Goal: Information Seeking & Learning: Learn about a topic

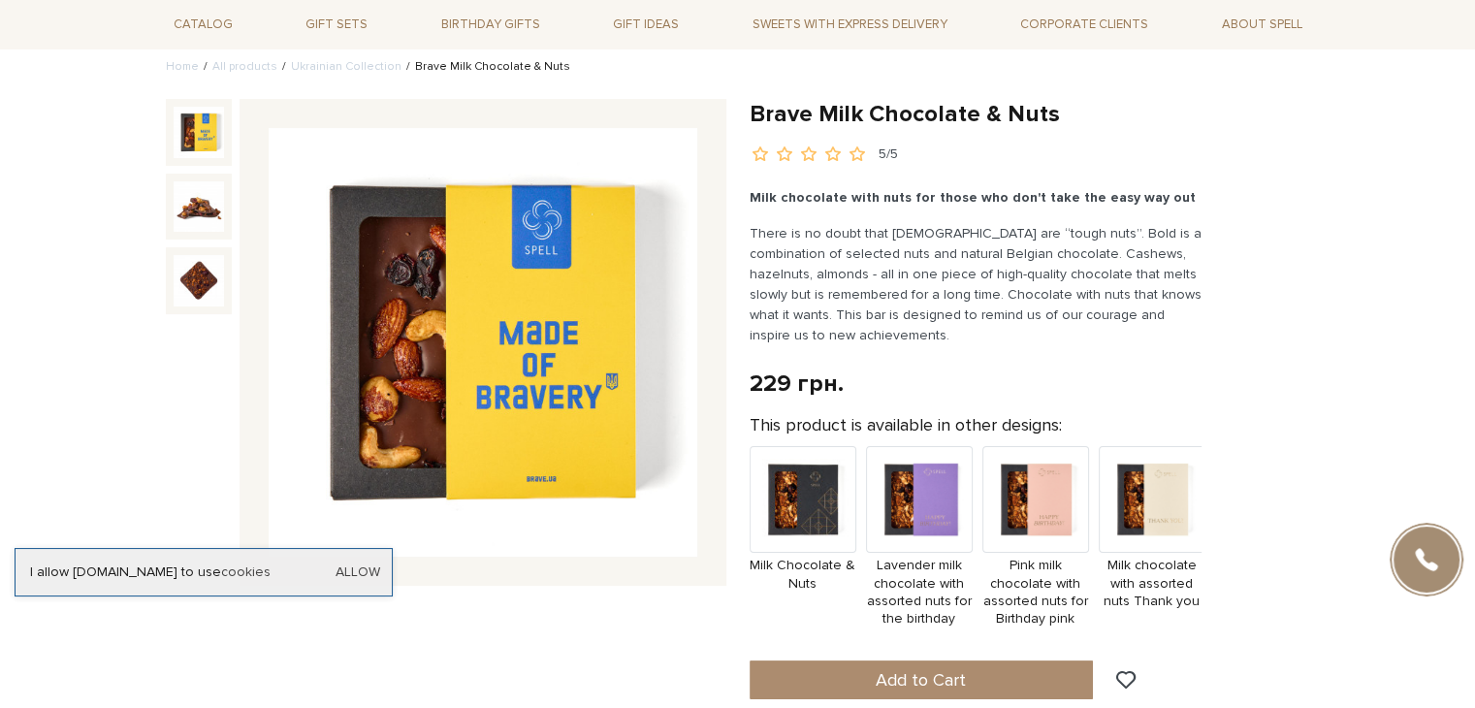
scroll to position [142, 0]
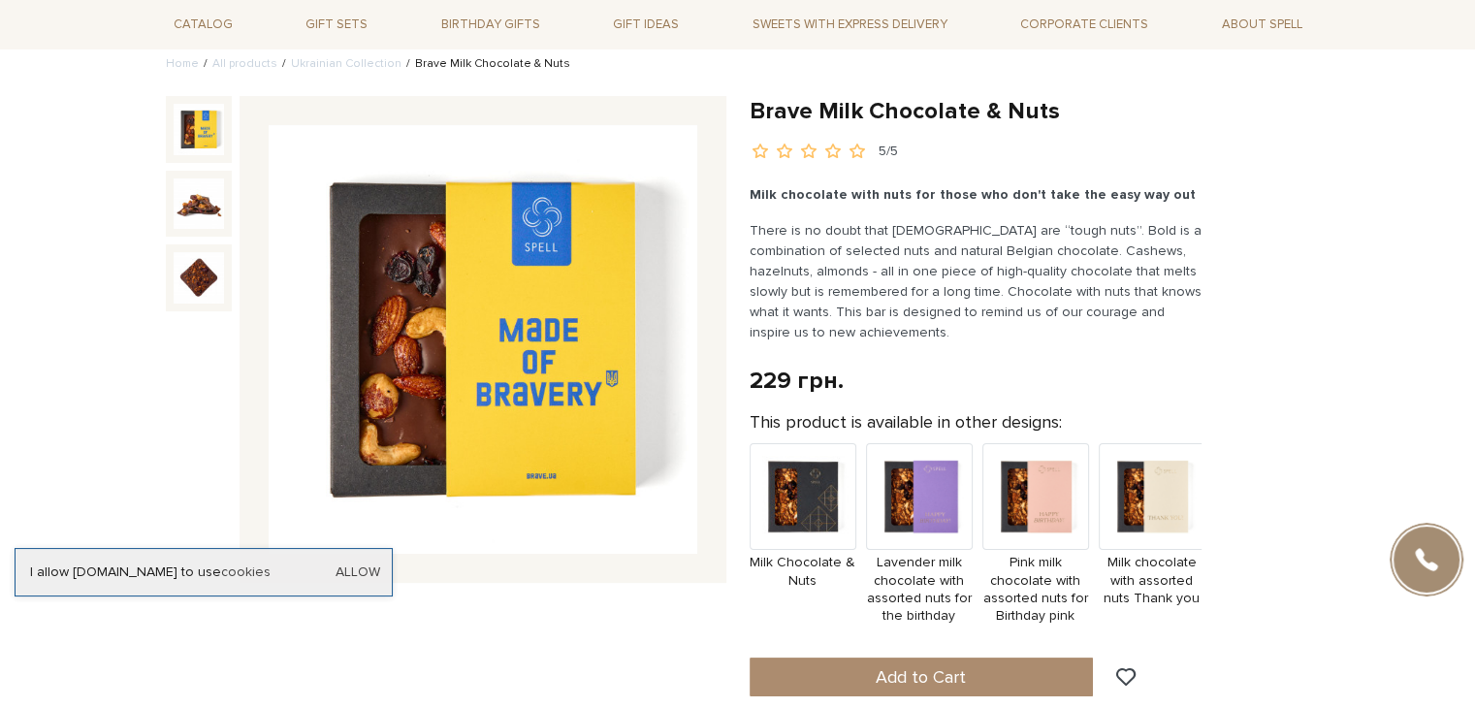
click at [563, 304] on img at bounding box center [483, 339] width 429 height 429
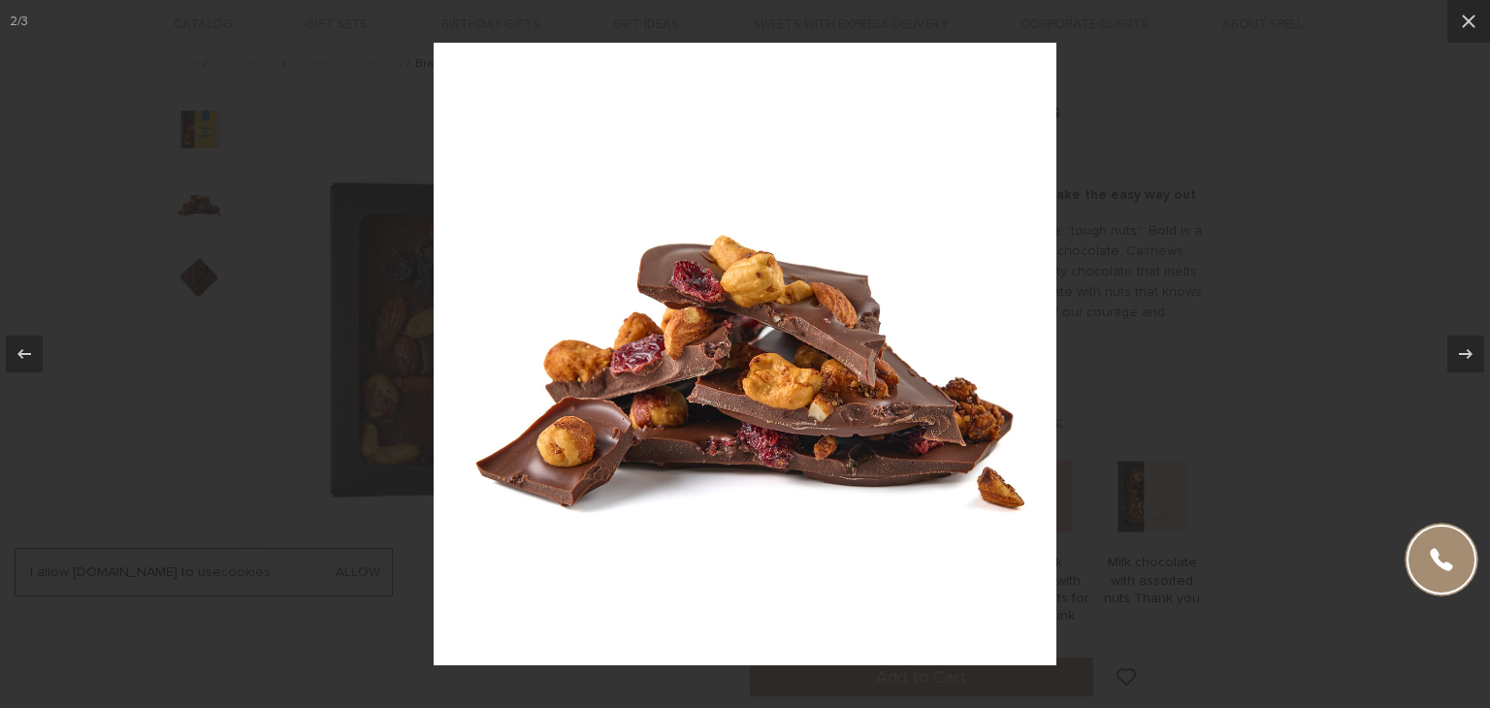
click at [920, 221] on img at bounding box center [745, 354] width 623 height 623
click at [803, 236] on img at bounding box center [745, 354] width 623 height 623
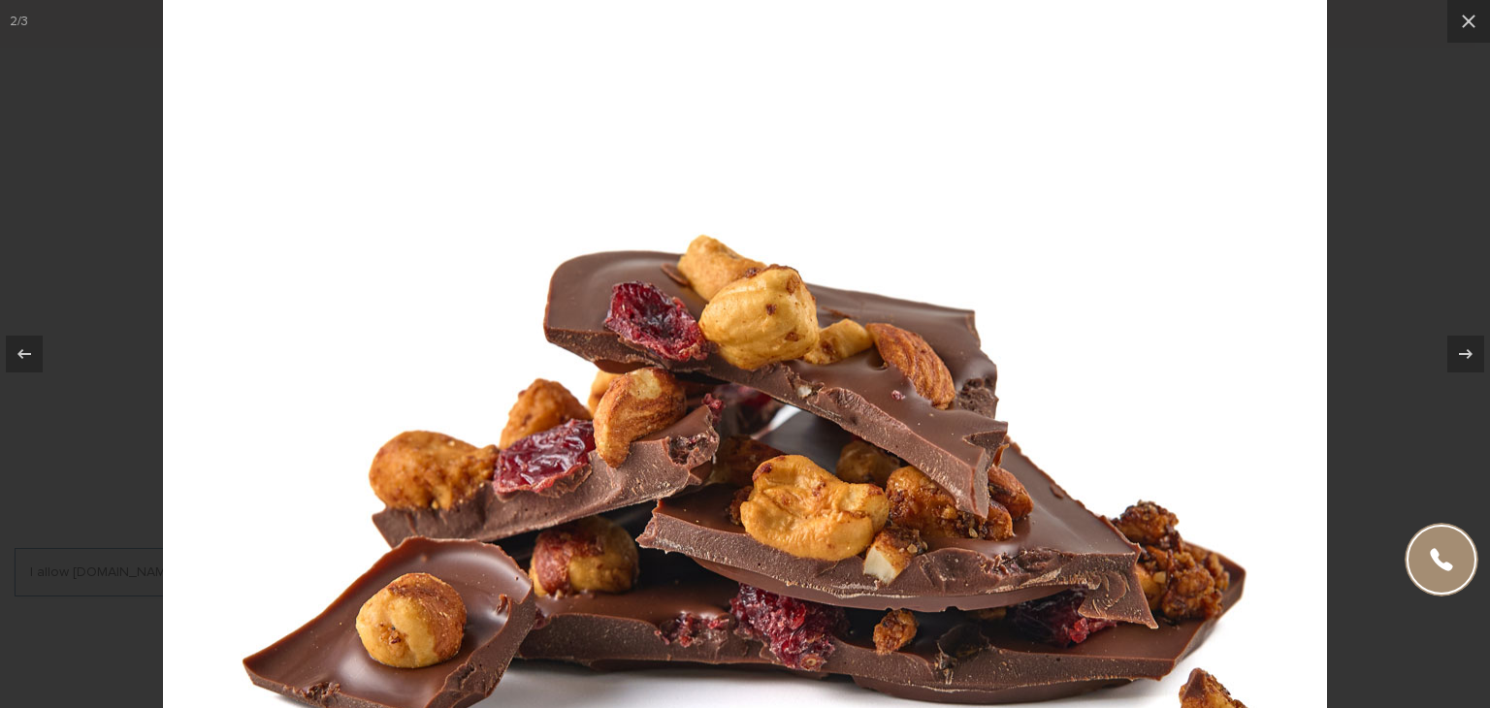
click at [803, 236] on img at bounding box center [745, 457] width 1164 height 1164
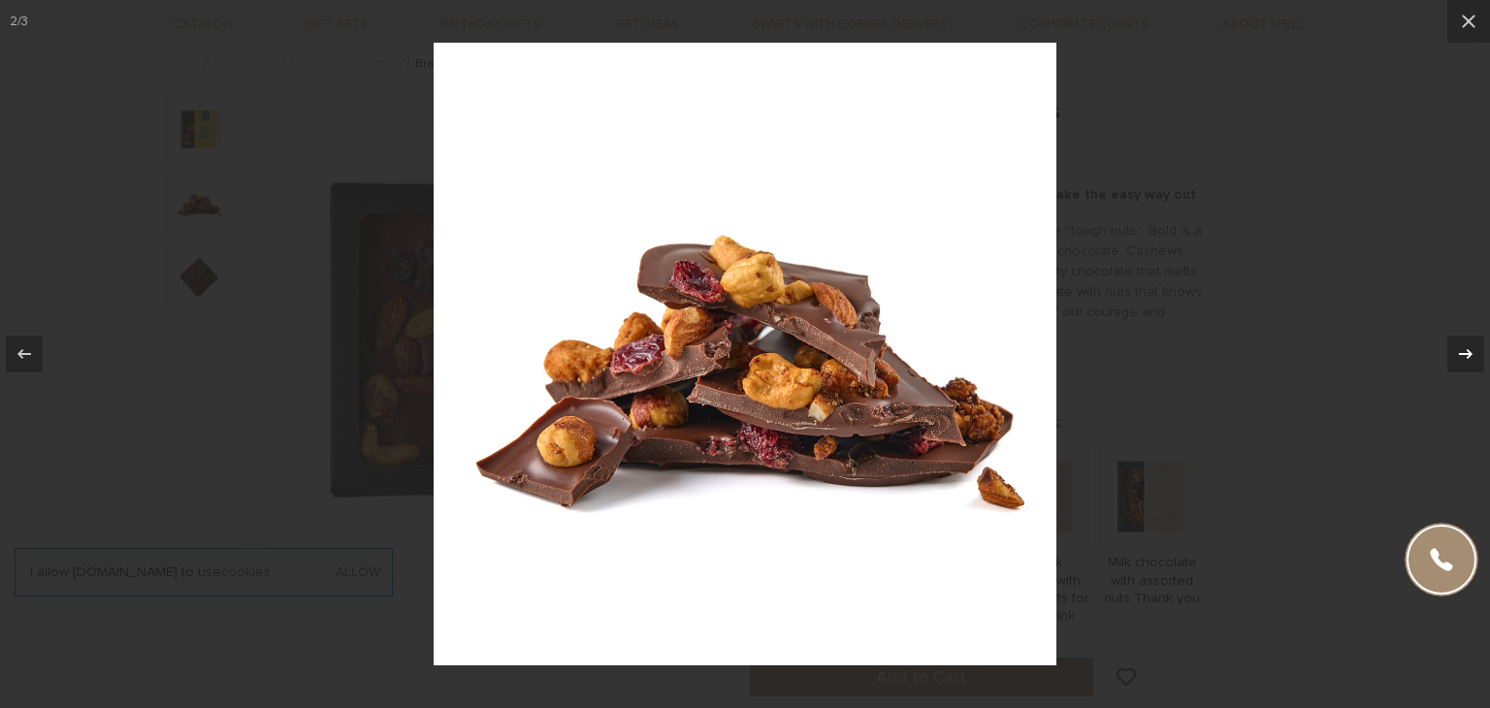
click at [1471, 356] on icon at bounding box center [1465, 353] width 23 height 23
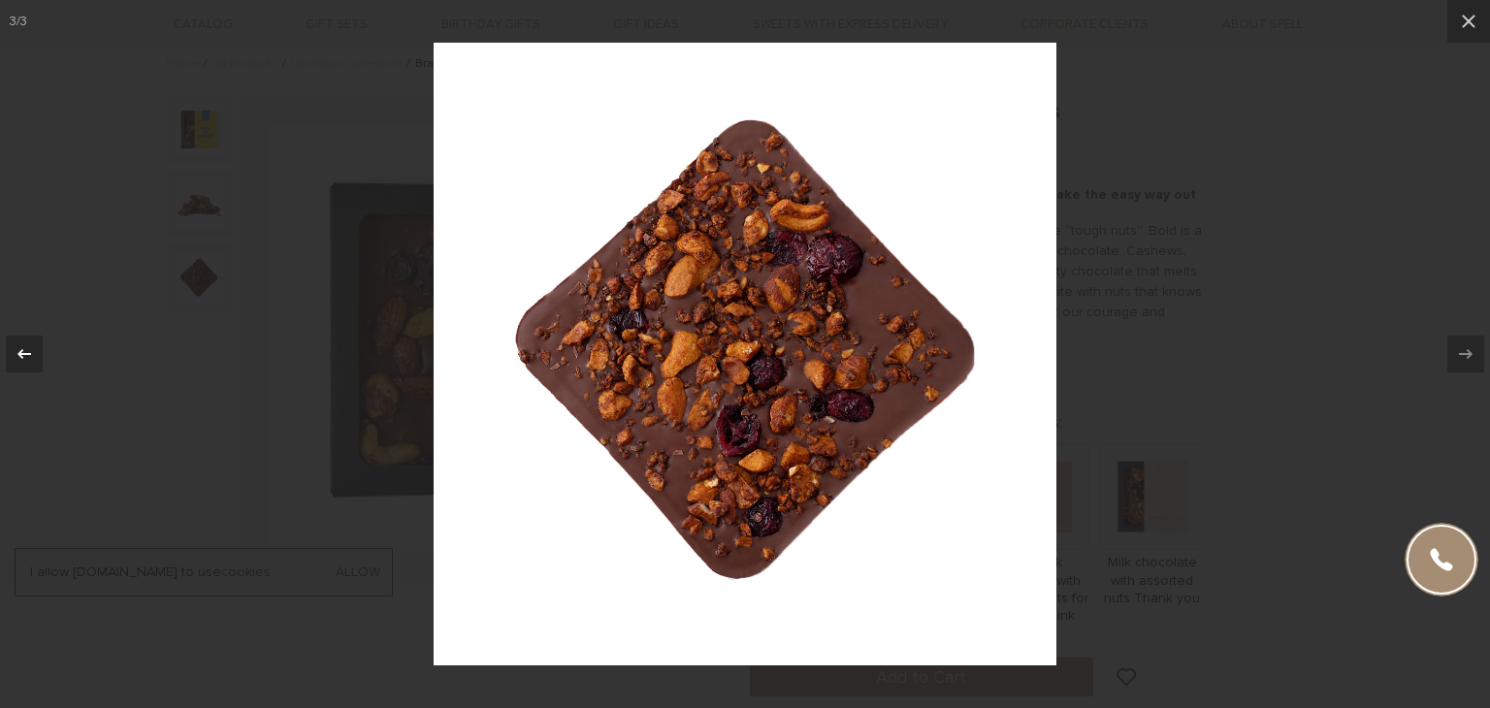
click at [30, 350] on icon at bounding box center [24, 353] width 23 height 23
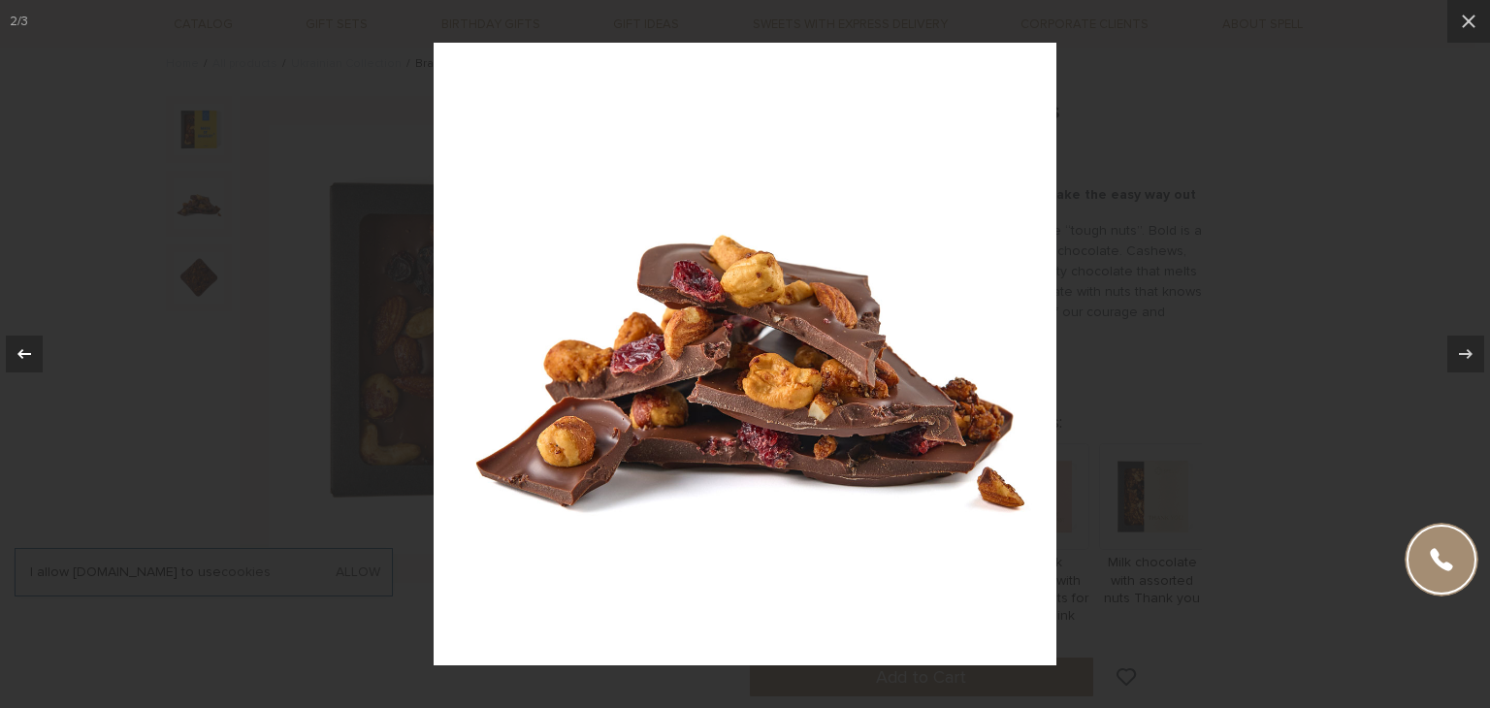
click at [30, 350] on icon at bounding box center [24, 353] width 23 height 23
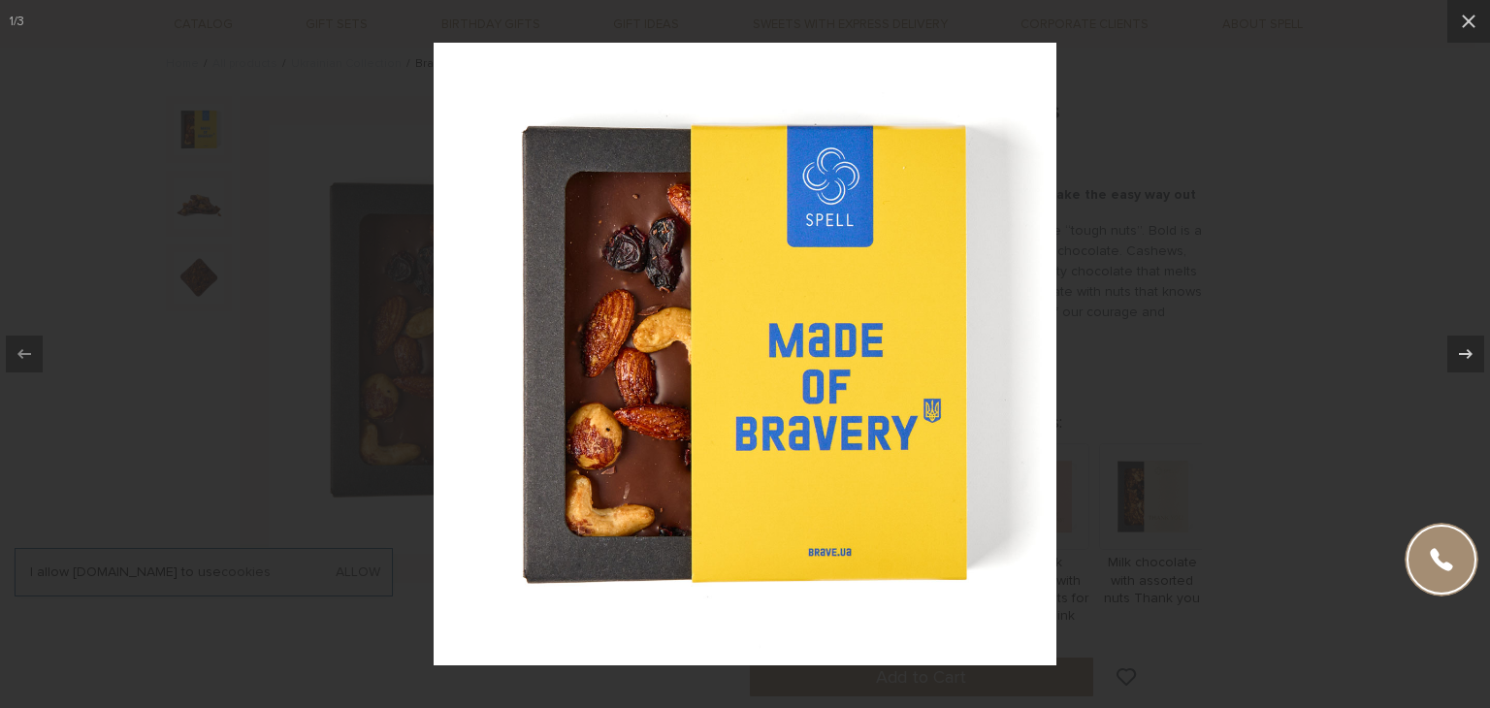
click at [826, 459] on img at bounding box center [745, 354] width 623 height 623
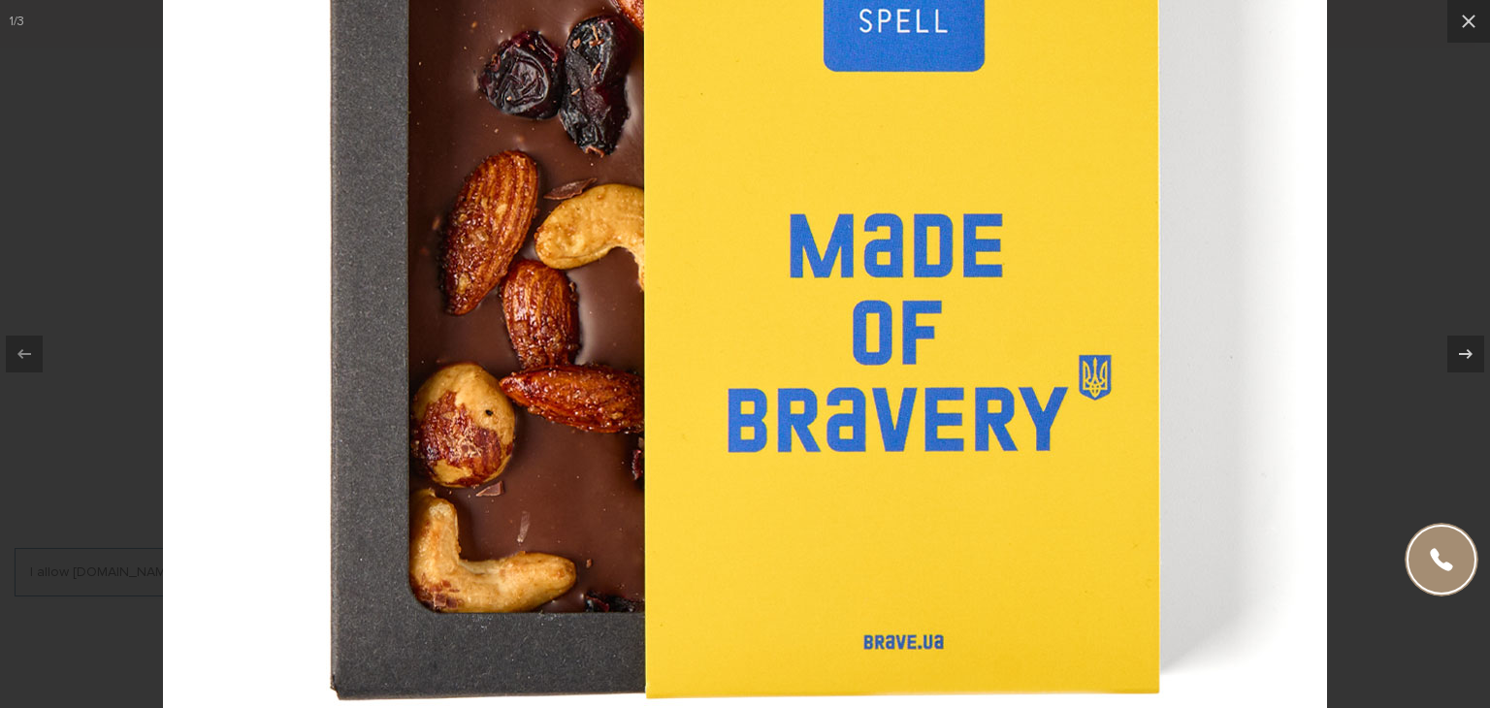
drag, startPoint x: 1102, startPoint y: 285, endPoint x: 1104, endPoint y: 297, distance: 11.8
click at [1104, 297] on img at bounding box center [745, 272] width 1164 height 1164
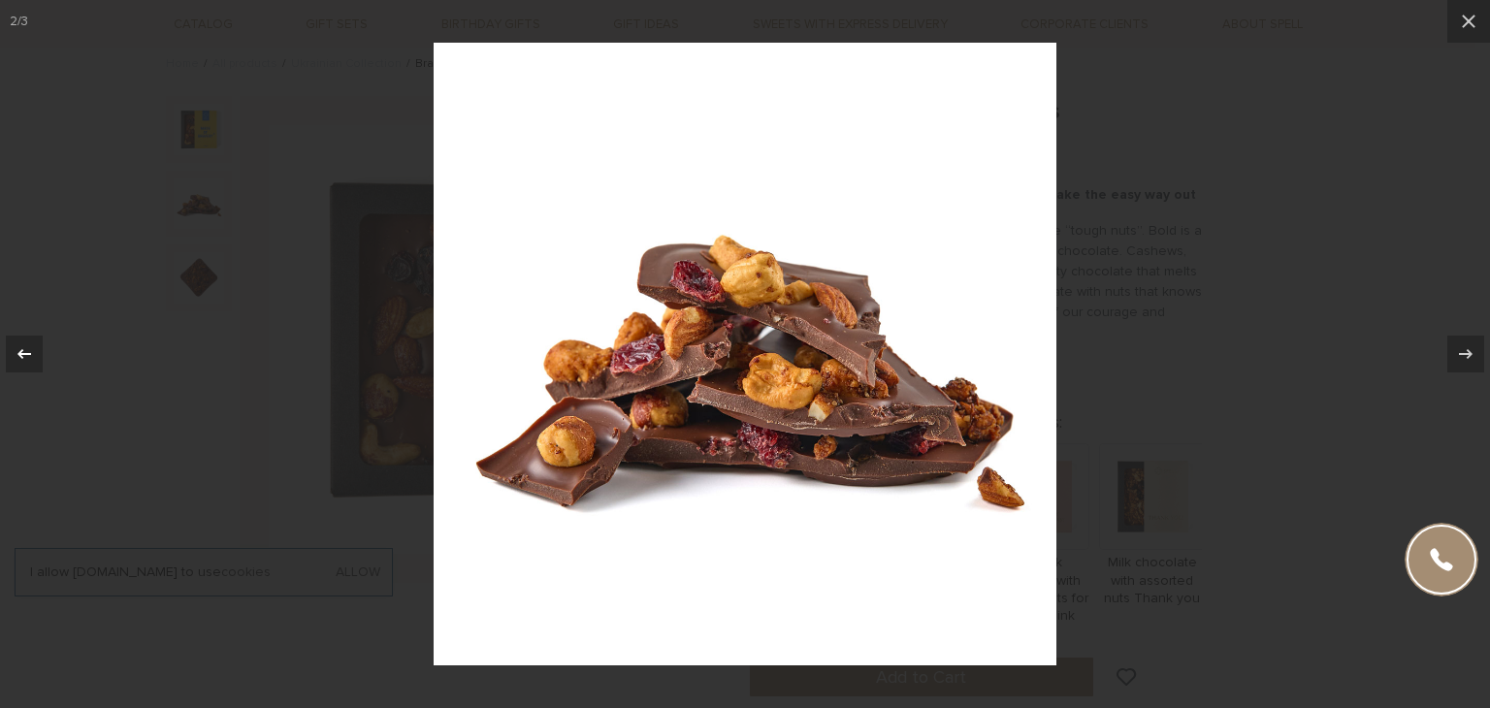
click at [17, 349] on icon at bounding box center [24, 353] width 23 height 23
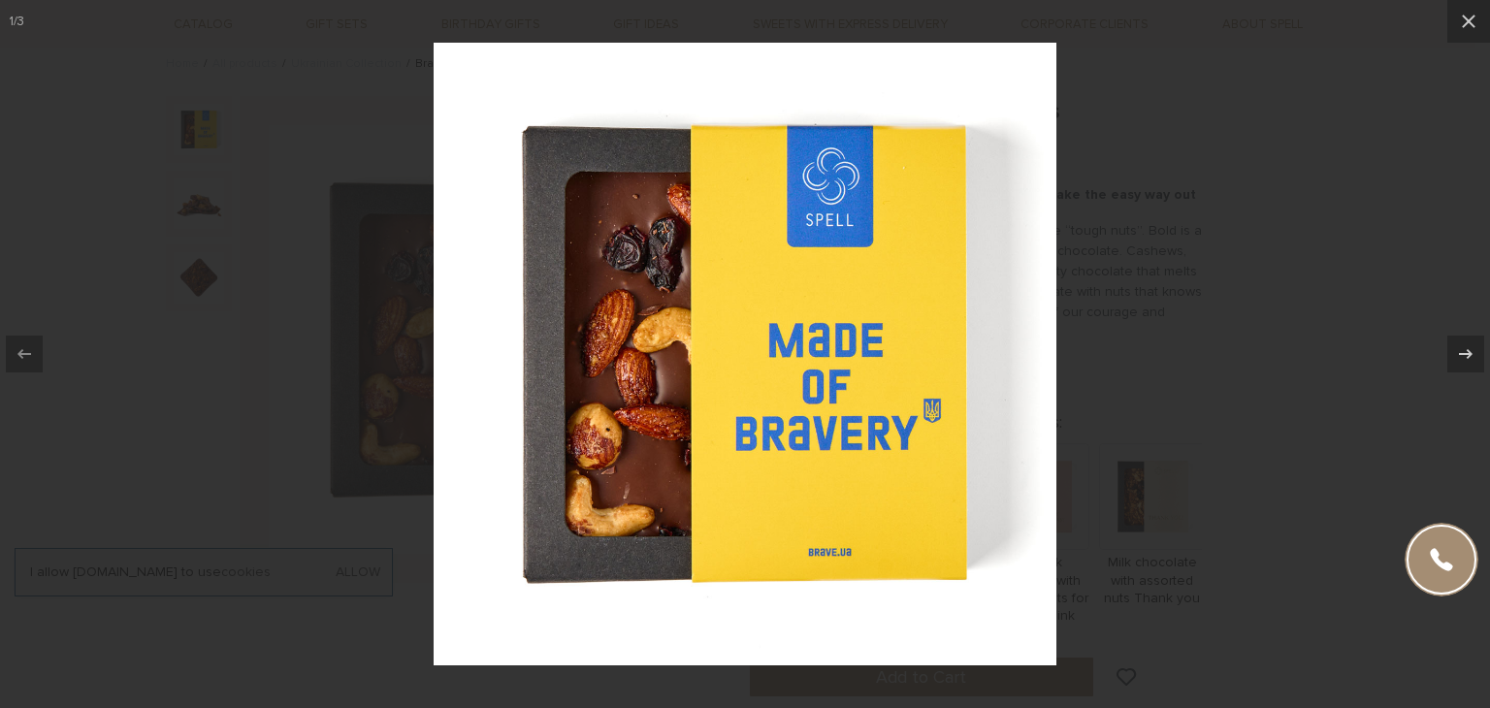
click at [943, 400] on img at bounding box center [745, 354] width 623 height 623
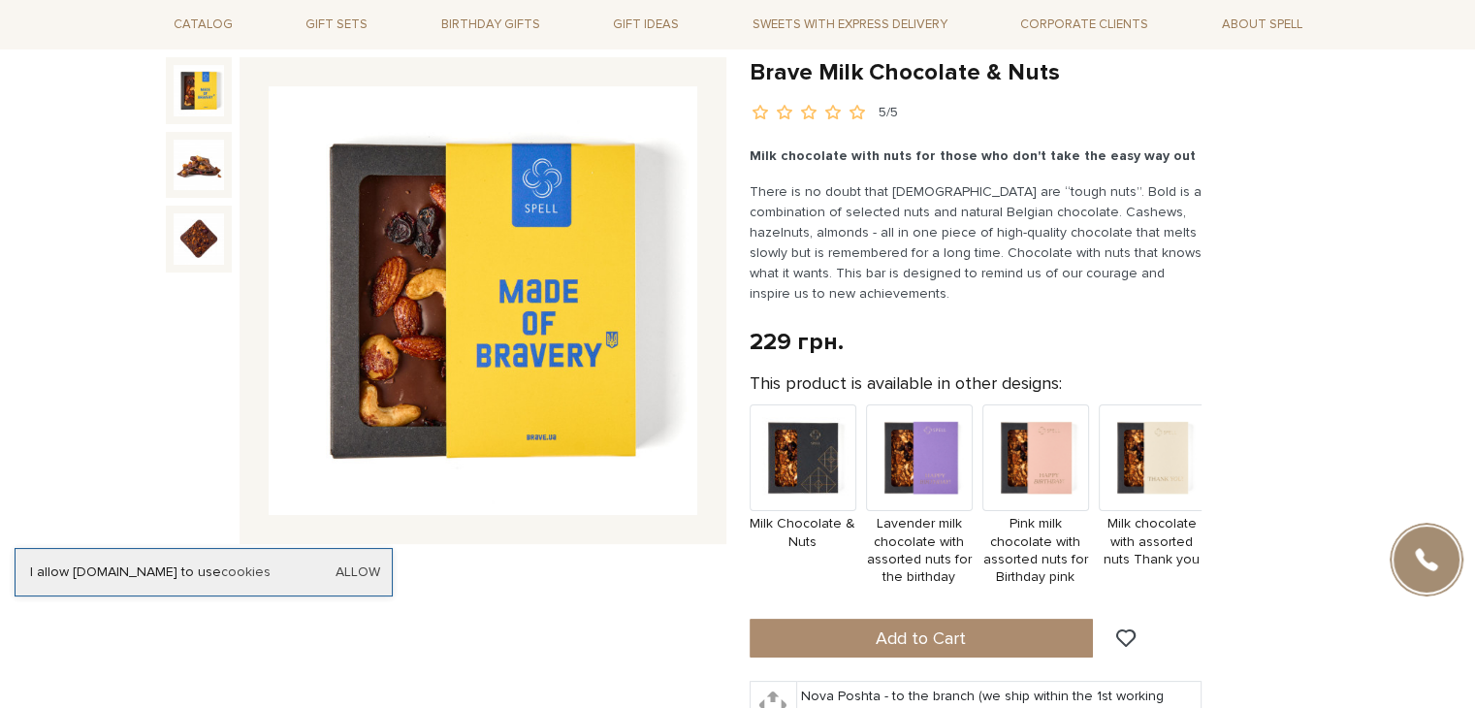
scroll to position [182, 0]
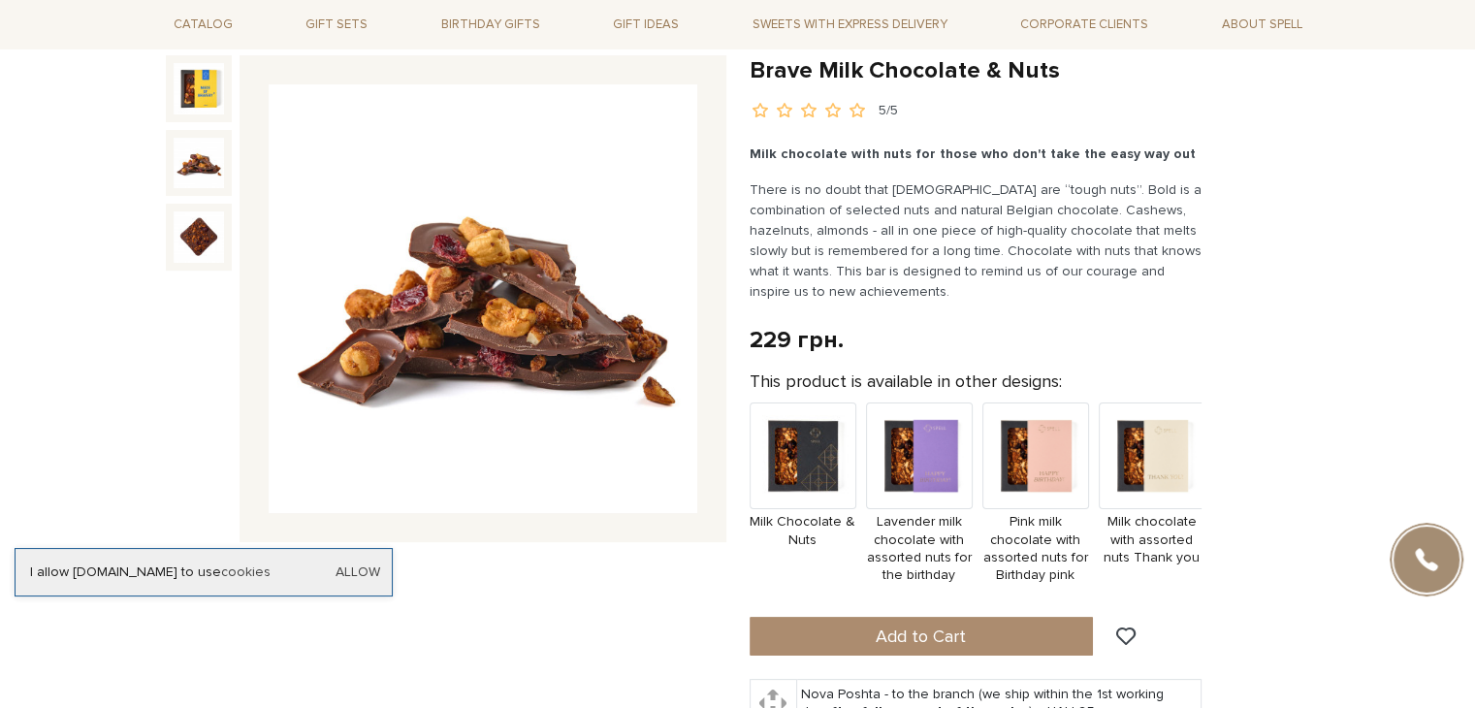
click at [191, 154] on img at bounding box center [199, 163] width 50 height 50
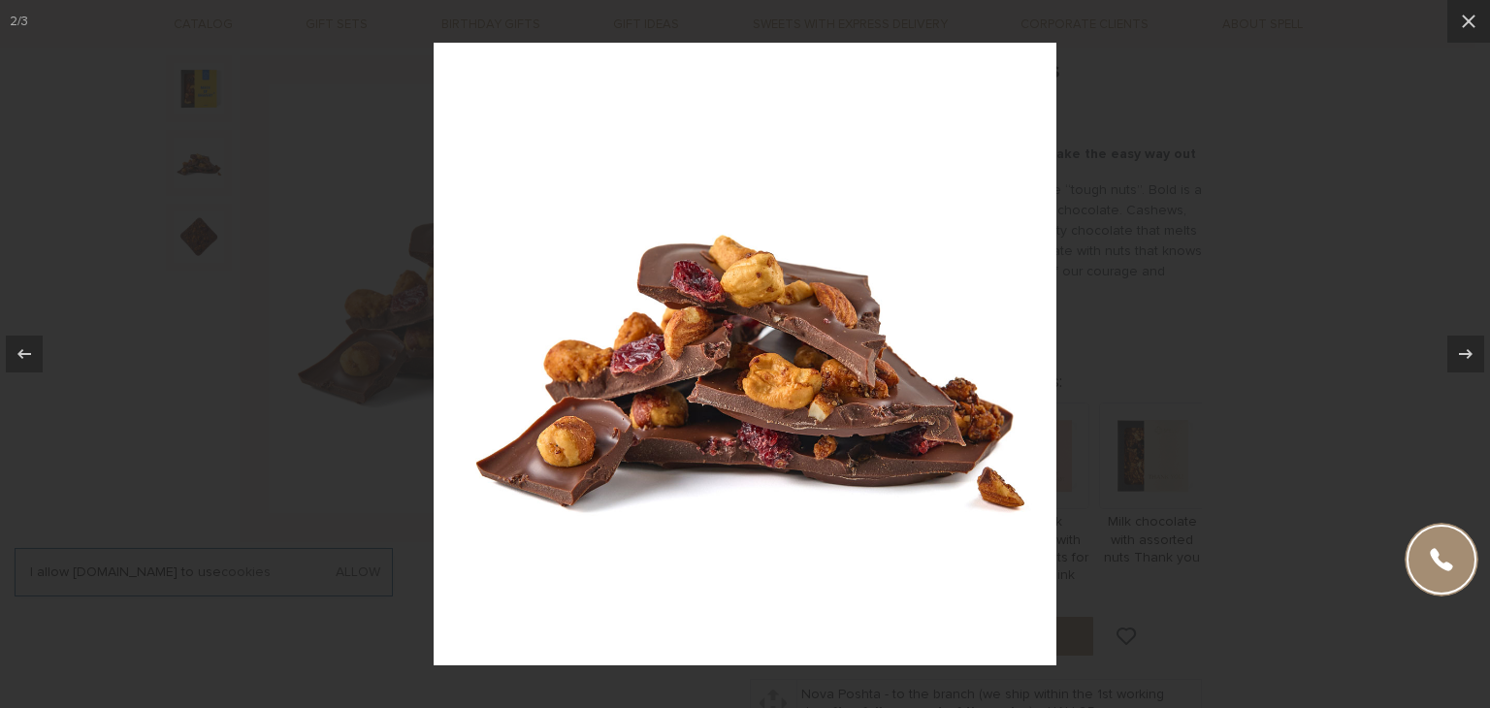
click at [194, 90] on div at bounding box center [745, 354] width 1490 height 708
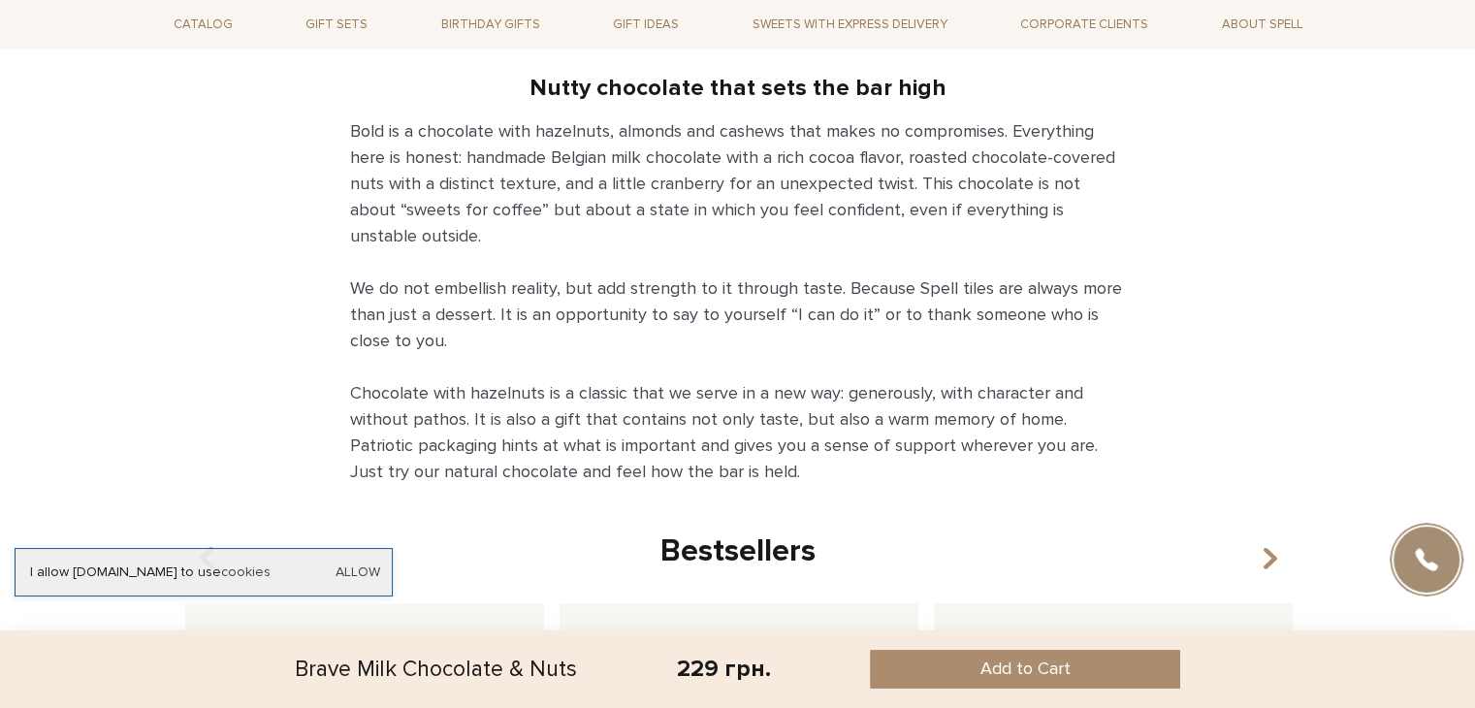
scroll to position [1757, 0]
